Goal: Navigation & Orientation: Find specific page/section

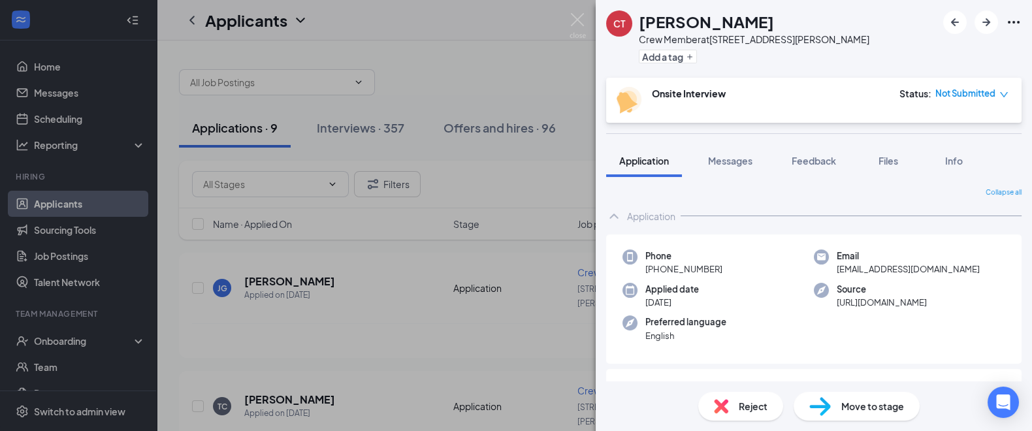
click at [506, 95] on div "CT [PERSON_NAME] Crew Member at [STREET_ADDRESS][PERSON_NAME] Add a tag Onsite …" at bounding box center [516, 215] width 1032 height 431
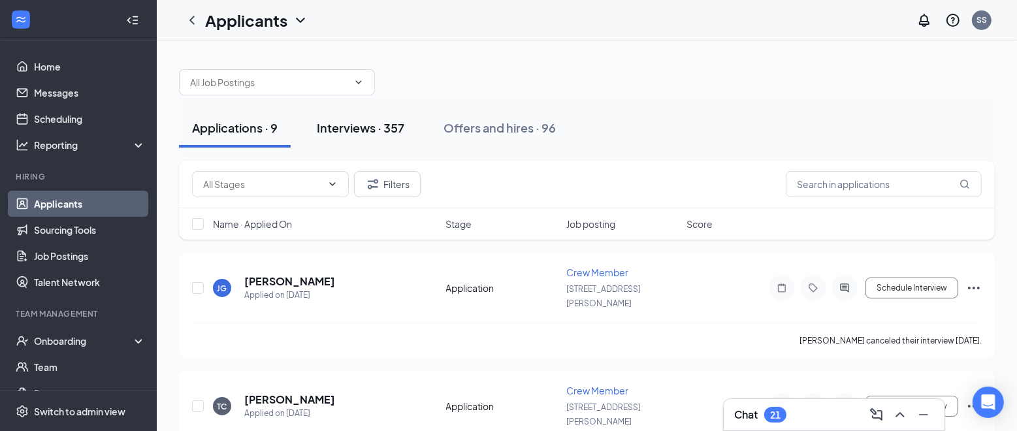
click at [364, 129] on div "Interviews · 357" at bounding box center [361, 128] width 88 height 16
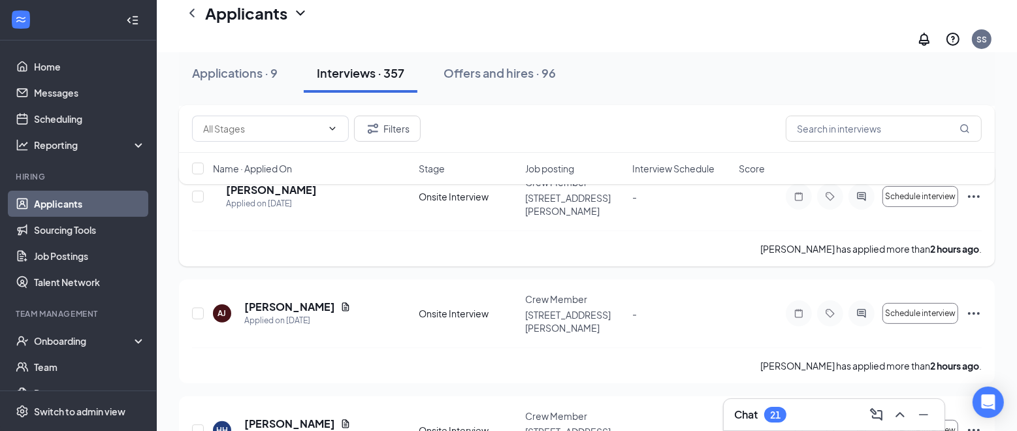
scroll to position [98, 0]
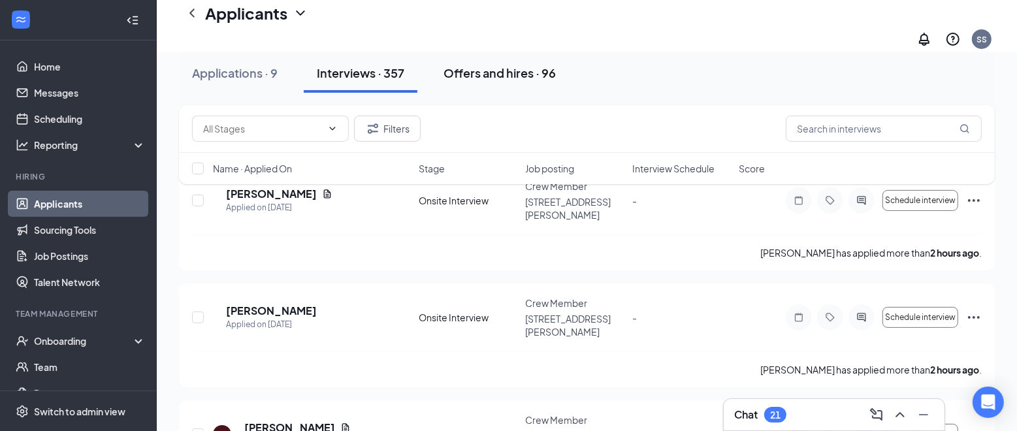
click at [473, 72] on div "Offers and hires · 96" at bounding box center [499, 73] width 112 height 16
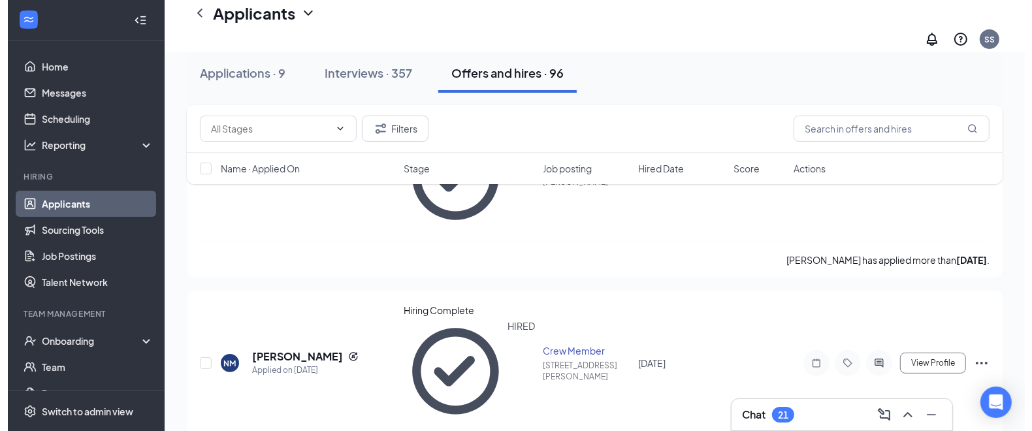
scroll to position [196, 0]
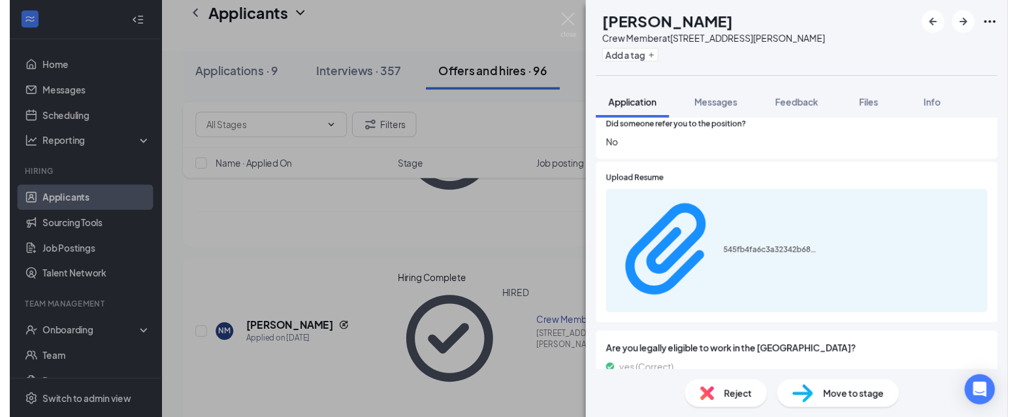
scroll to position [1170, 0]
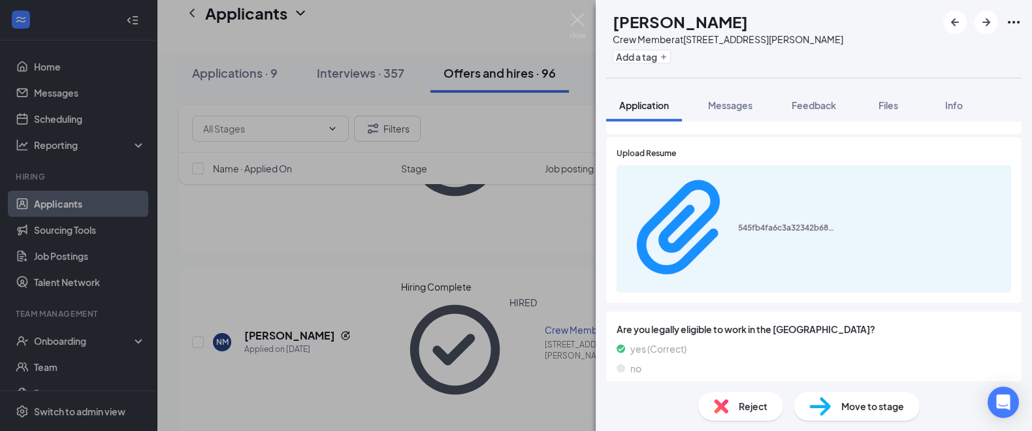
click at [561, 231] on div "CG [PERSON_NAME] Crew Member at [STREET_ADDRESS][PERSON_NAME] Add a tag Applica…" at bounding box center [516, 215] width 1032 height 431
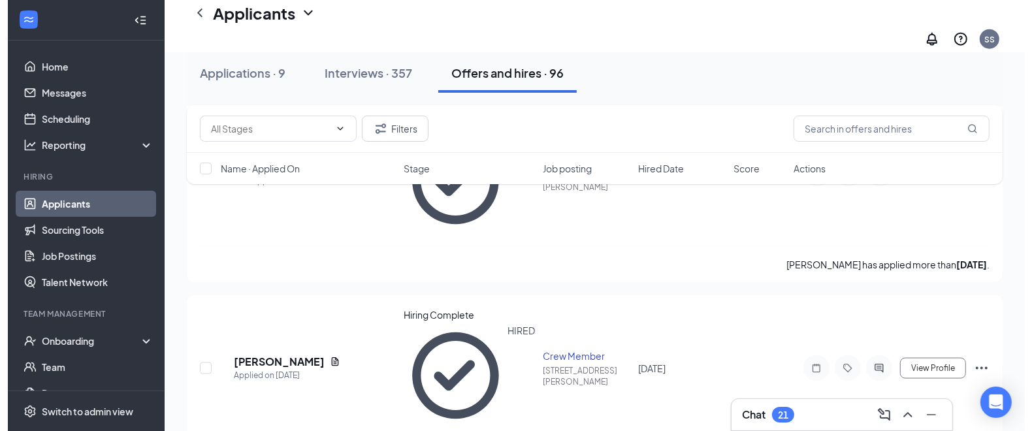
scroll to position [1567, 0]
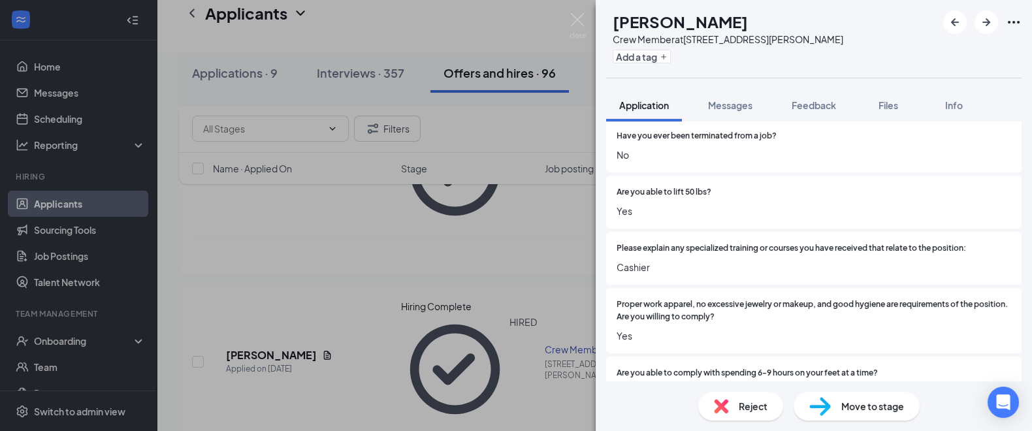
scroll to position [376, 0]
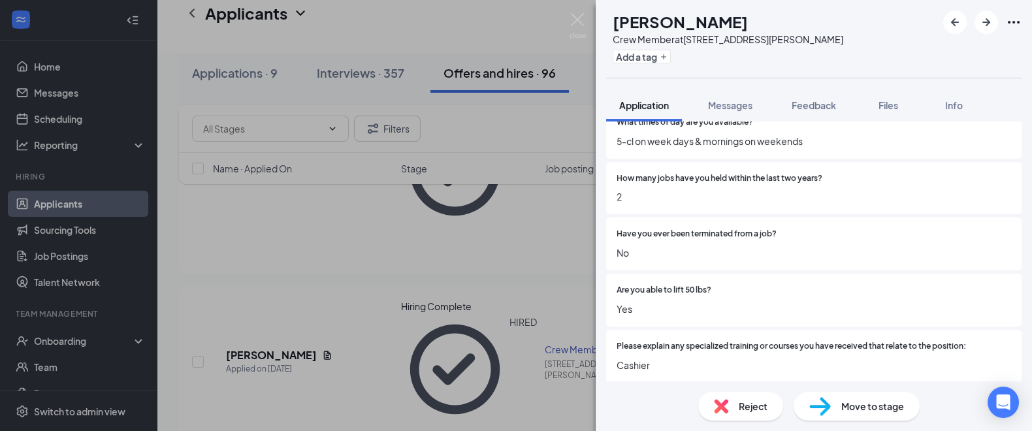
click at [468, 175] on div "[PERSON_NAME] Crew Member at [STREET_ADDRESS][PERSON_NAME] Add a tag Applicatio…" at bounding box center [516, 215] width 1032 height 431
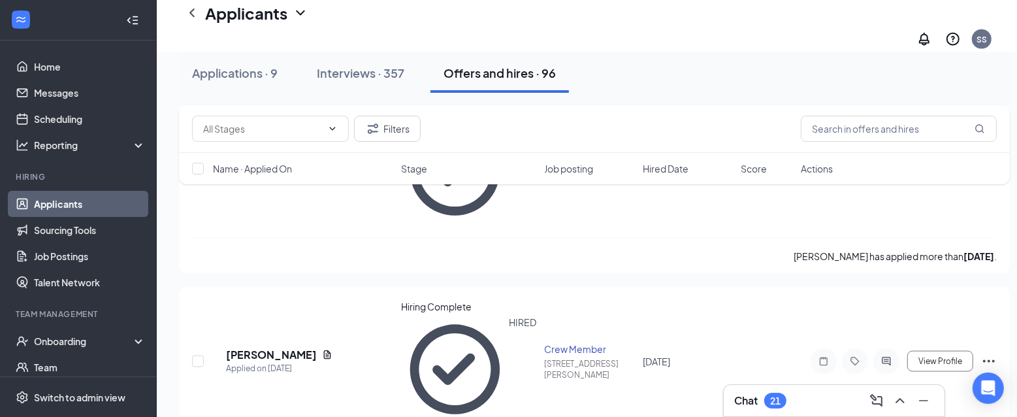
drag, startPoint x: 197, startPoint y: 332, endPoint x: 235, endPoint y: 317, distance: 40.5
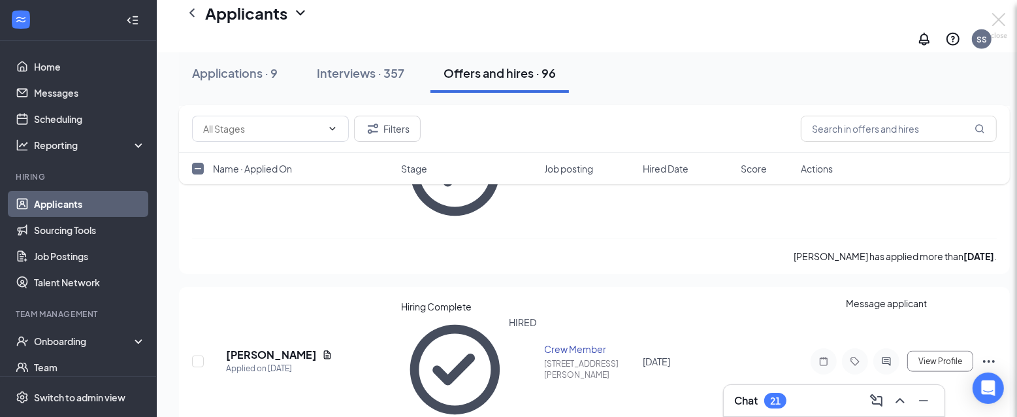
checkbox input "false"
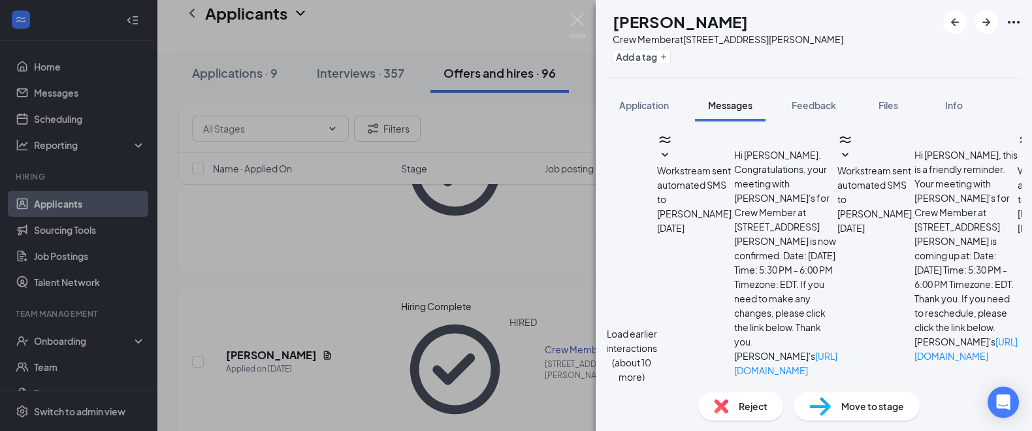
scroll to position [393, 0]
click at [477, 159] on div "[PERSON_NAME] Crew Member at [STREET_ADDRESS][PERSON_NAME] Add a tag Applicatio…" at bounding box center [516, 215] width 1032 height 431
click at [987, 21] on icon "ArrowRight" at bounding box center [986, 22] width 16 height 16
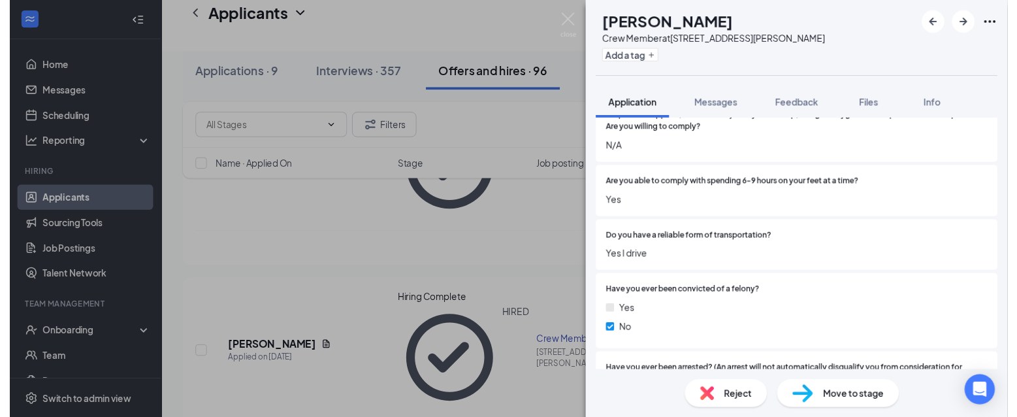
scroll to position [744, 0]
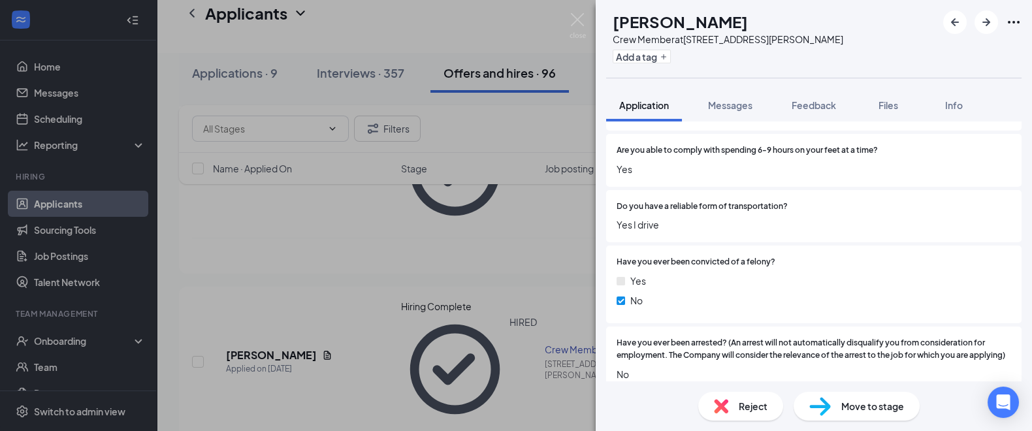
click at [347, 271] on div "[PERSON_NAME] Crew Member at [STREET_ADDRESS][PERSON_NAME] Add a tag Applicatio…" at bounding box center [516, 215] width 1032 height 431
click at [519, 25] on div "[PERSON_NAME] Crew Member at [STREET_ADDRESS][PERSON_NAME] Add a tag Applicatio…" at bounding box center [516, 215] width 1032 height 431
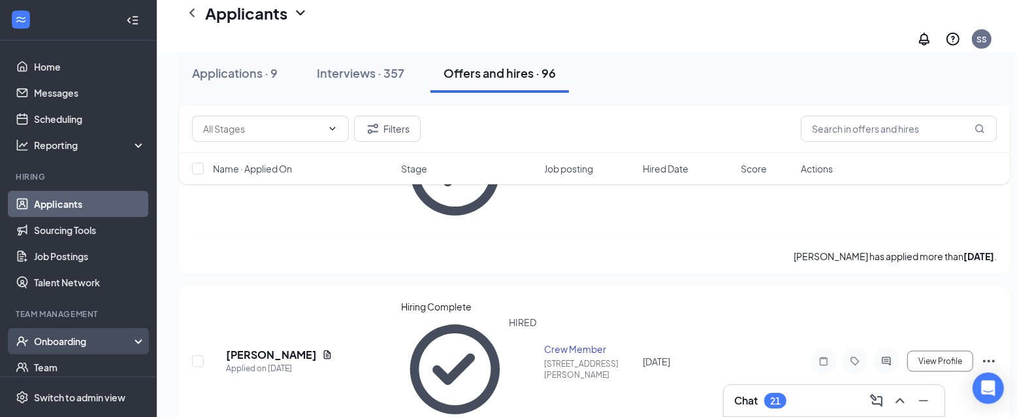
click at [136, 342] on icon at bounding box center [141, 342] width 10 height 0
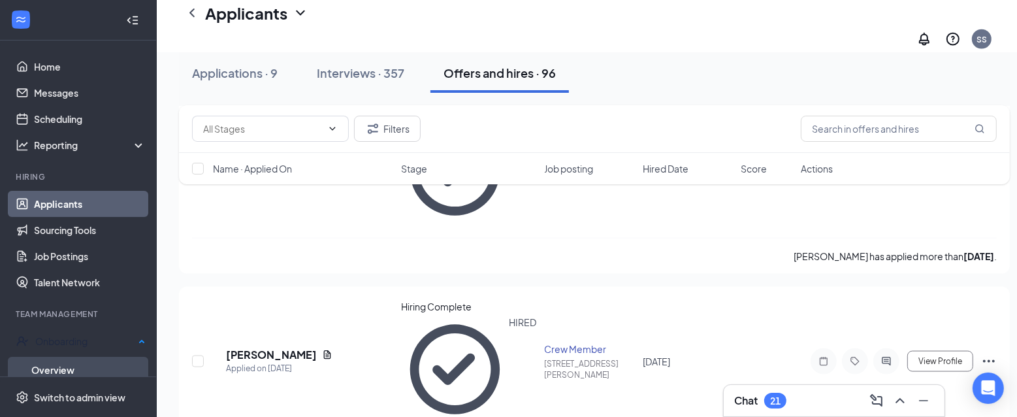
click at [91, 369] on link "Overview" at bounding box center [88, 370] width 114 height 26
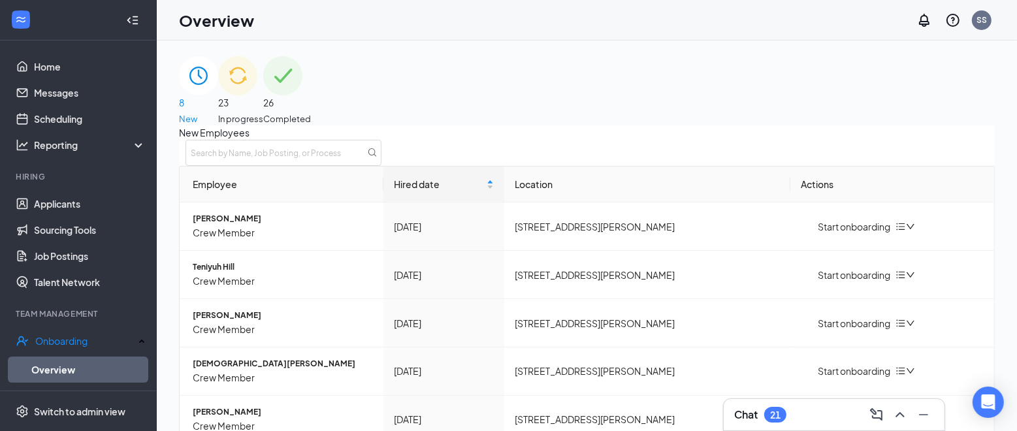
click at [263, 94] on div "23 In progress" at bounding box center [240, 90] width 45 height 69
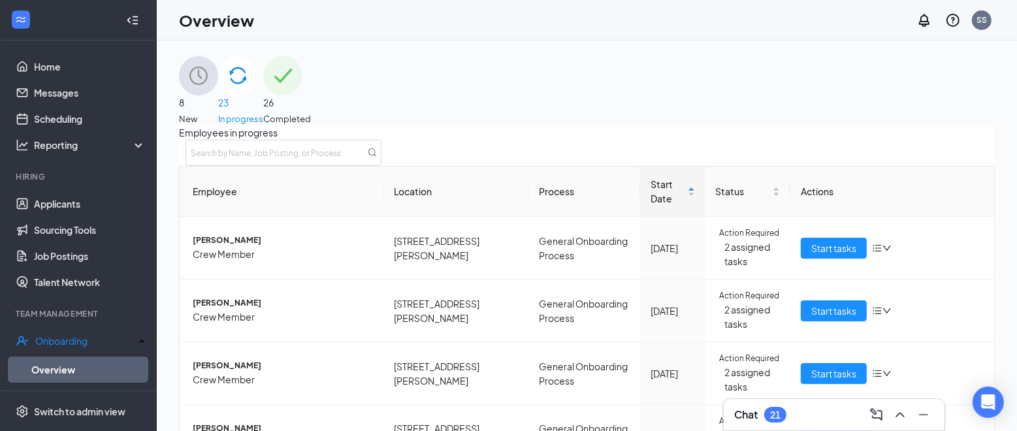
click at [311, 95] on span "26" at bounding box center [287, 102] width 48 height 14
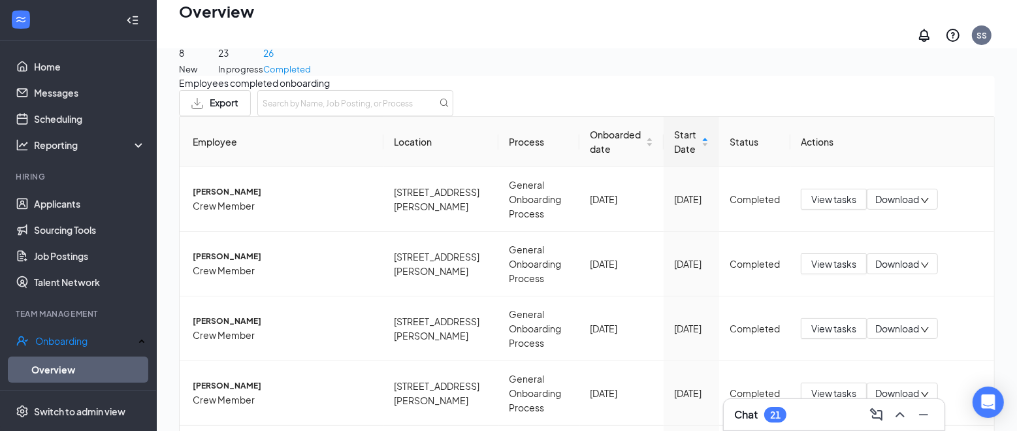
scroll to position [58, 0]
